Goal: Check status: Check status

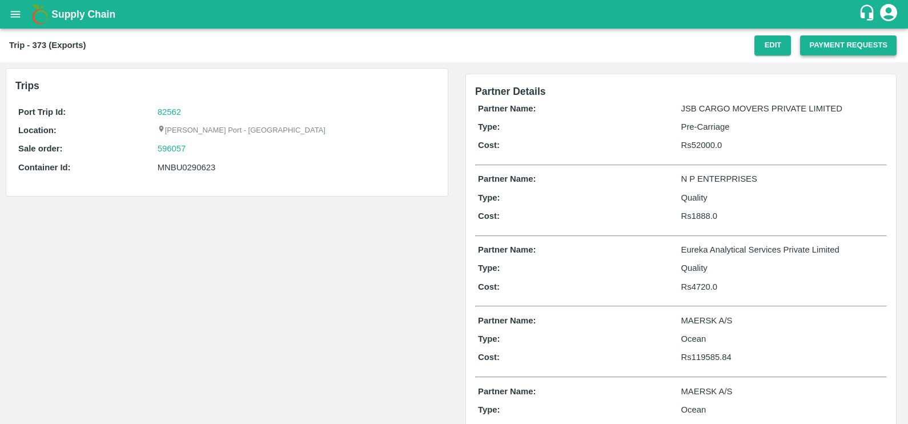
click at [816, 51] on button "Payment Requests" at bounding box center [848, 45] width 97 height 20
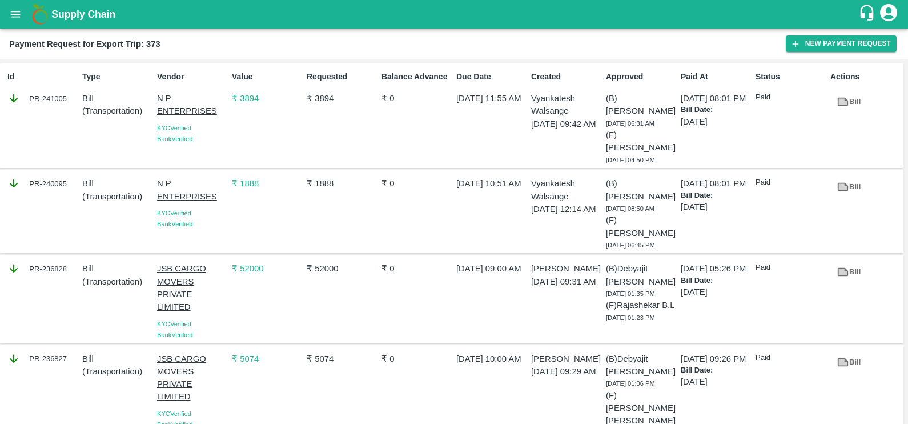
scroll to position [172, 0]
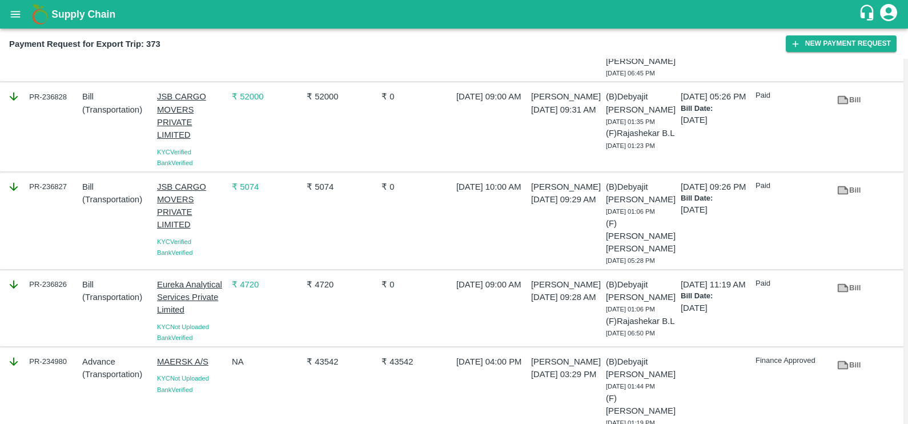
click at [845, 360] on icon at bounding box center [843, 364] width 11 height 9
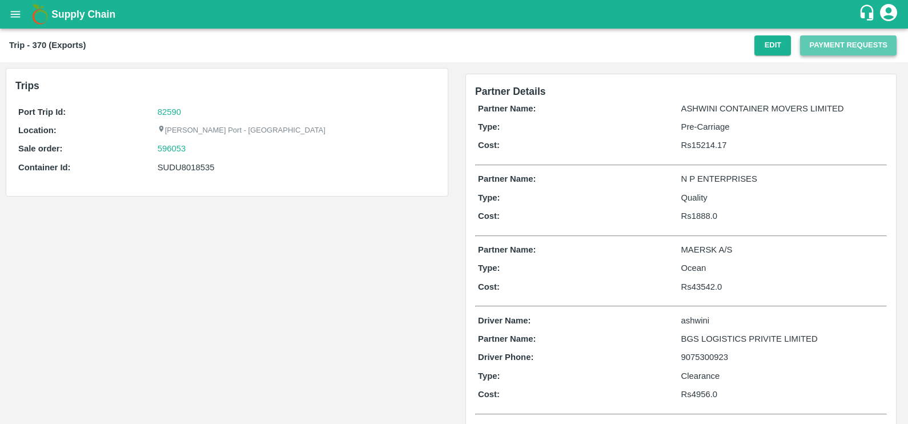
click at [829, 47] on button "Payment Requests" at bounding box center [848, 45] width 97 height 20
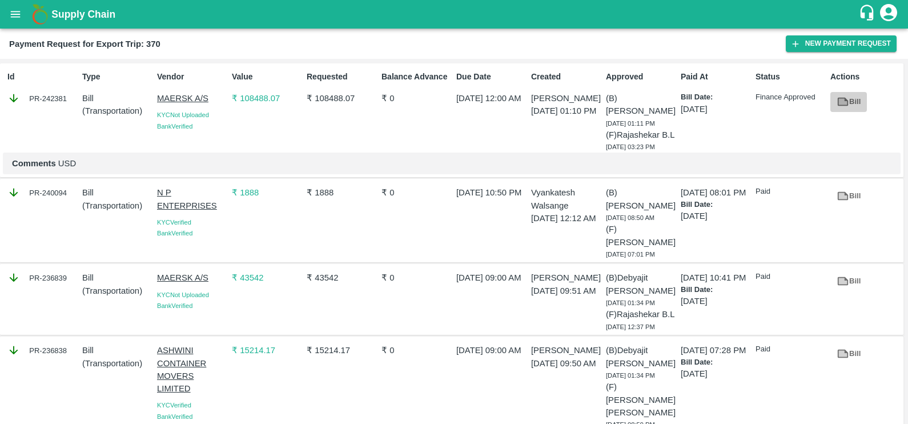
click at [852, 99] on link "Bill" at bounding box center [849, 102] width 37 height 20
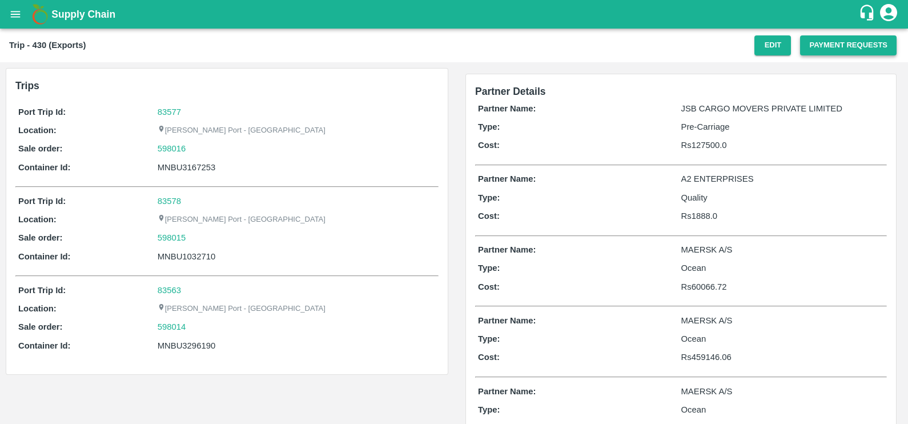
click at [816, 48] on button "Payment Requests" at bounding box center [848, 45] width 97 height 20
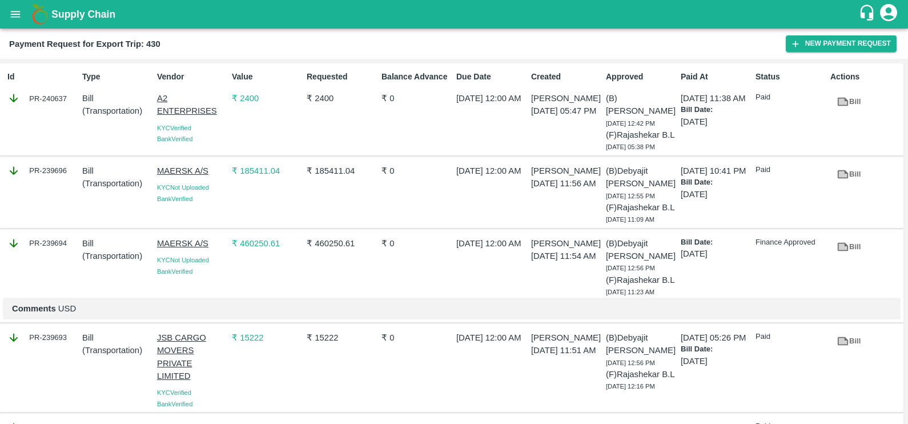
scroll to position [73, 0]
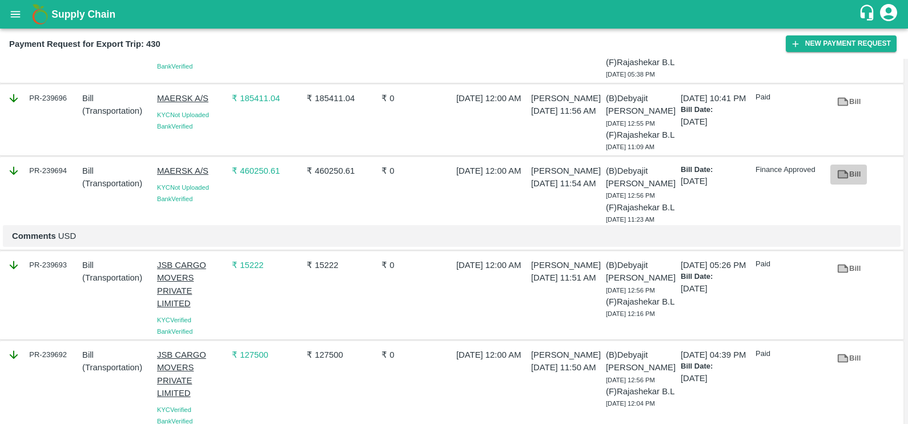
click at [841, 179] on icon at bounding box center [843, 174] width 11 height 9
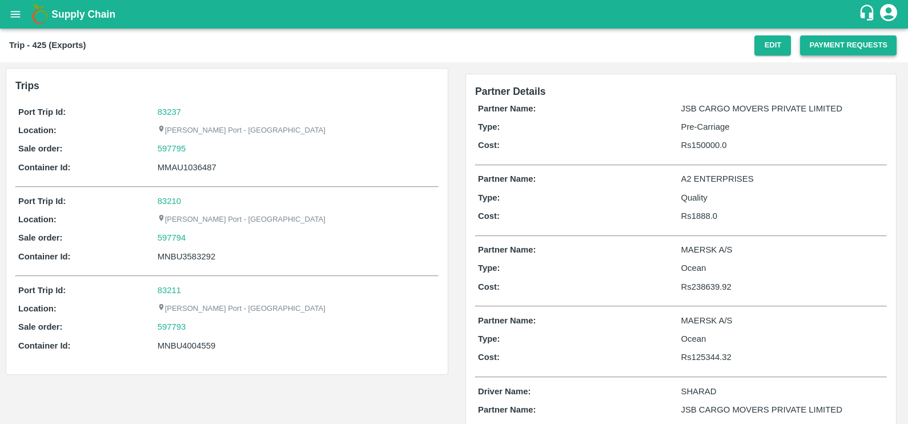
click at [837, 48] on button "Payment Requests" at bounding box center [848, 45] width 97 height 20
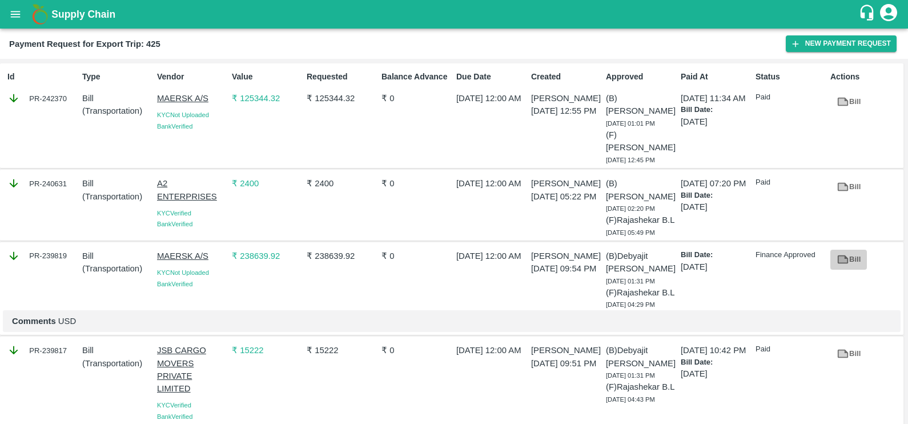
click at [840, 263] on icon at bounding box center [843, 260] width 9 height 6
